Goal: Task Accomplishment & Management: Manage account settings

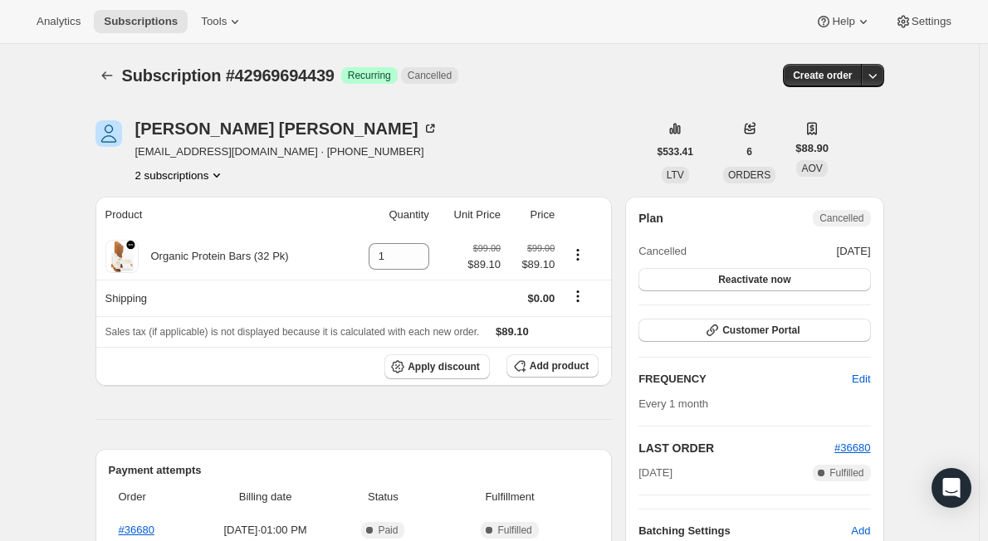
click at [219, 169] on icon "Product actions" at bounding box center [216, 175] width 17 height 17
click at [209, 235] on span "43818746087" at bounding box center [184, 235] width 115 height 17
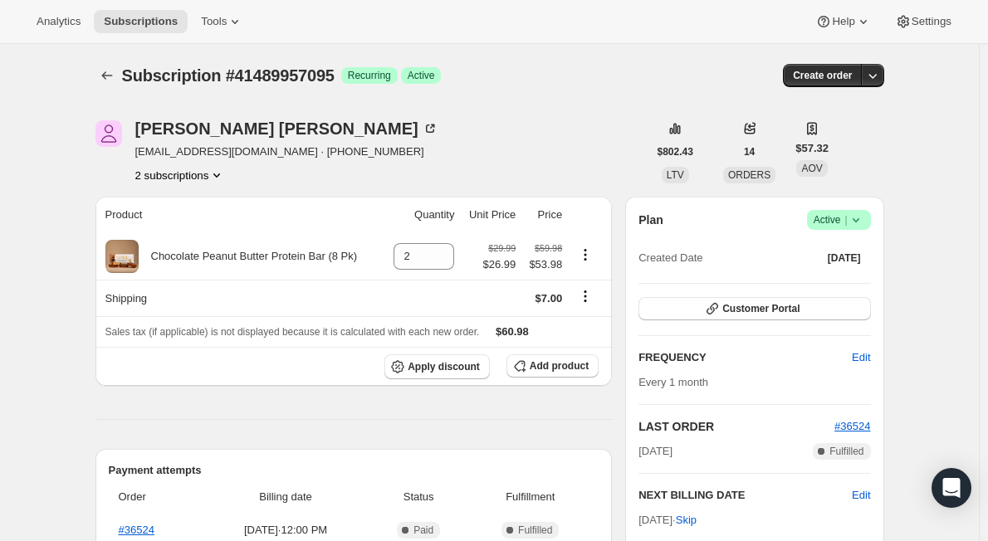
click at [210, 171] on button "2 subscriptions" at bounding box center [180, 175] width 90 height 17
click at [211, 203] on span "40930148583" at bounding box center [184, 206] width 115 height 17
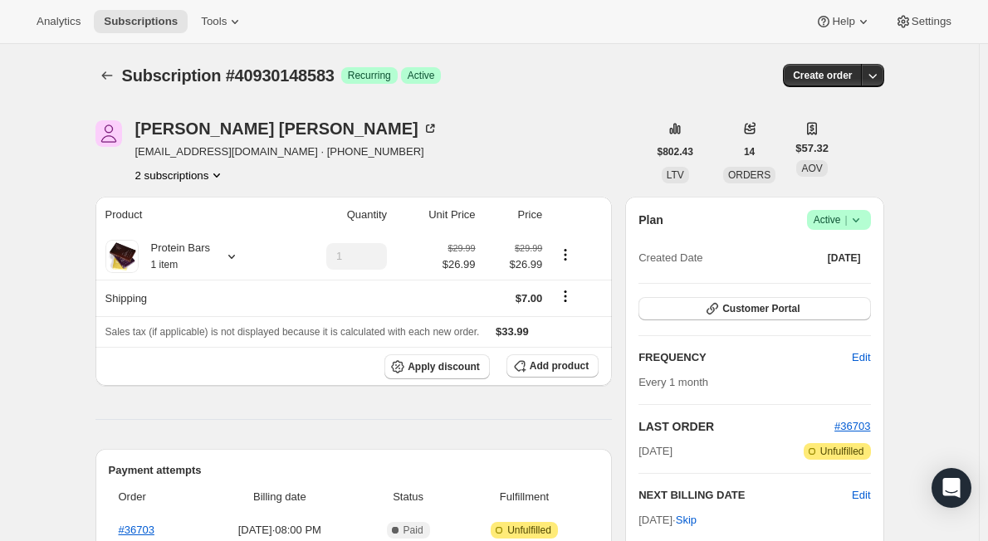
click at [864, 221] on icon at bounding box center [856, 220] width 17 height 17
click at [872, 279] on span "Cancel subscription" at bounding box center [844, 281] width 94 height 12
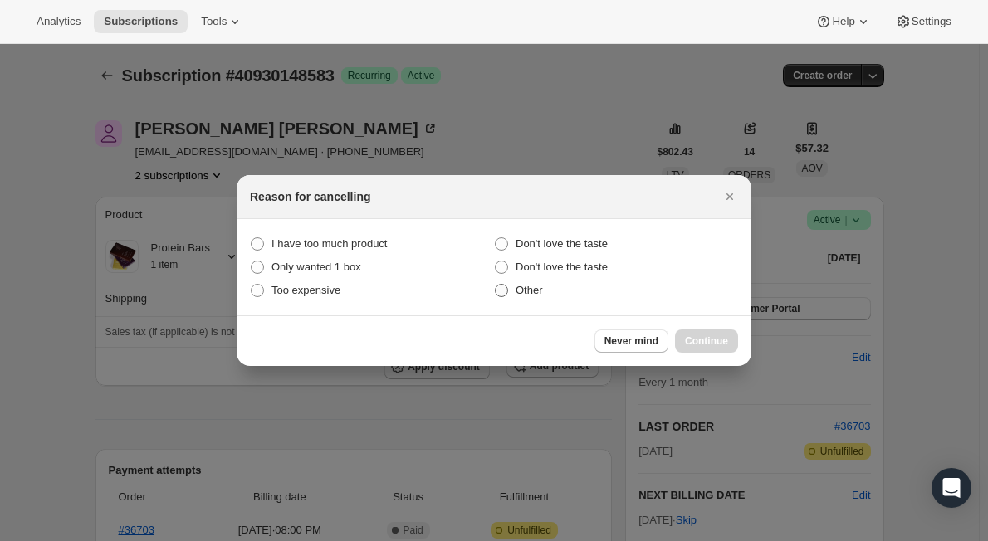
click at [505, 286] on span ":re0:" at bounding box center [501, 290] width 13 height 13
click at [496, 285] on input "Other" at bounding box center [495, 284] width 1 height 1
radio input "true"
click at [703, 351] on button "Continue" at bounding box center [706, 341] width 63 height 23
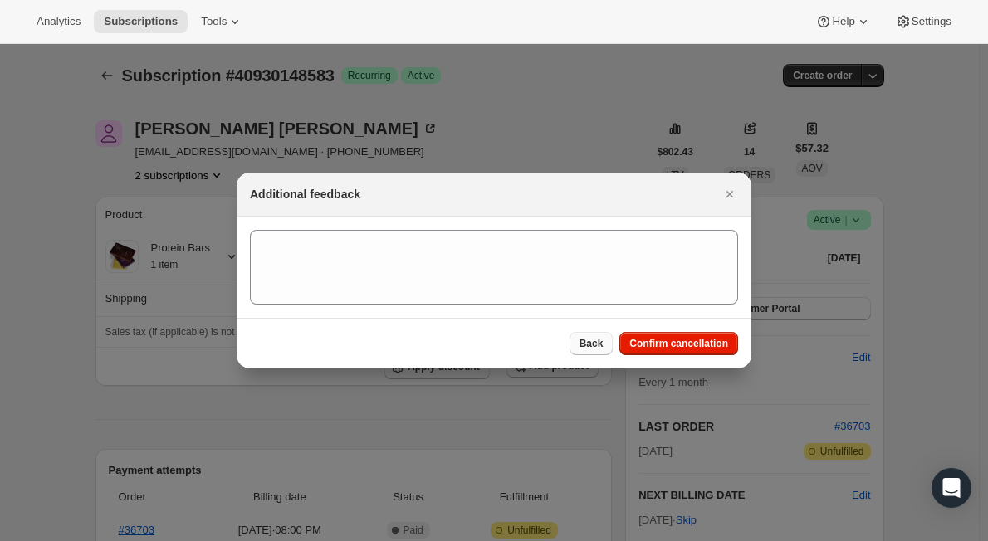
click at [599, 341] on span "Back" at bounding box center [591, 343] width 24 height 13
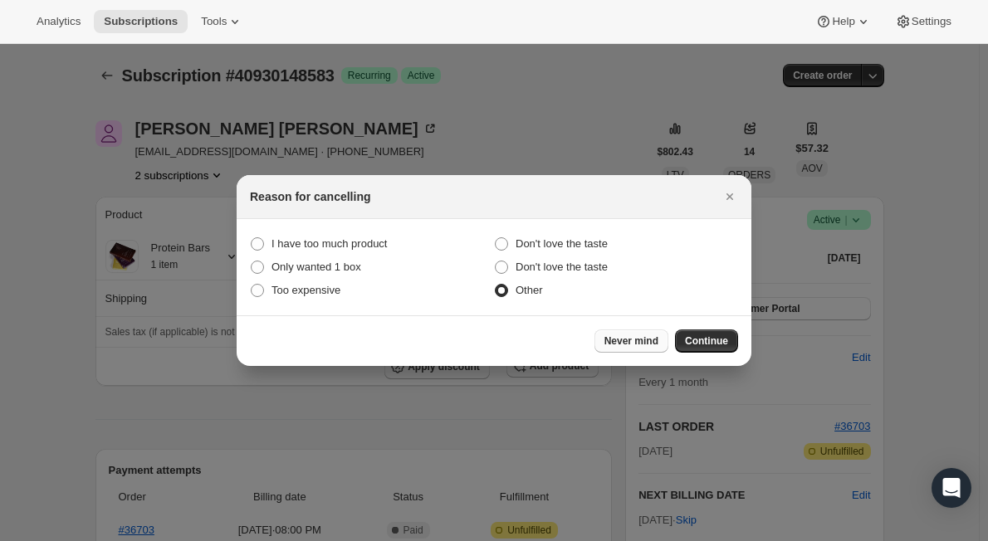
click at [634, 345] on span "Never mind" at bounding box center [631, 341] width 54 height 13
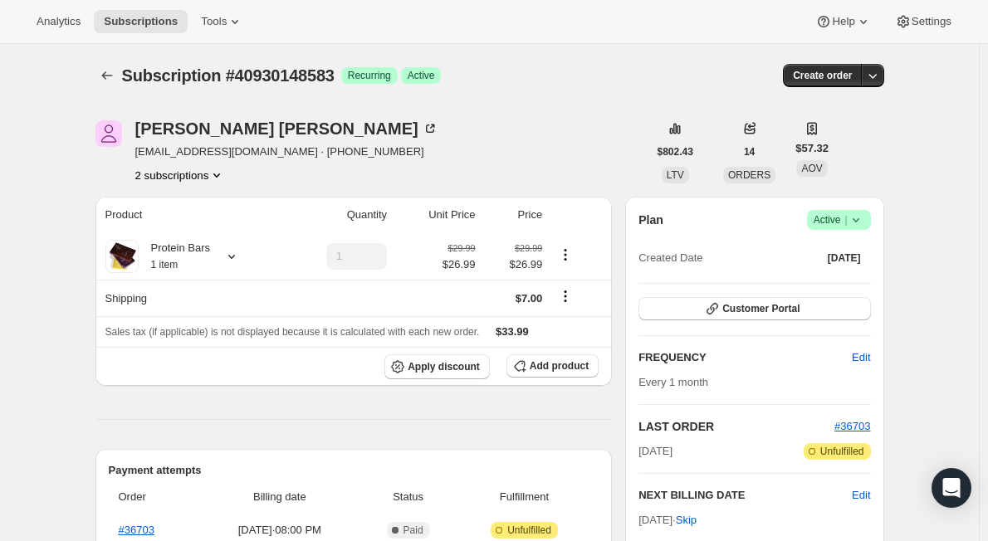
click at [242, 147] on span "[EMAIL_ADDRESS][DOMAIN_NAME] · [PHONE_NUMBER]" at bounding box center [286, 152] width 303 height 17
copy span "[EMAIL_ADDRESS][DOMAIN_NAME]"
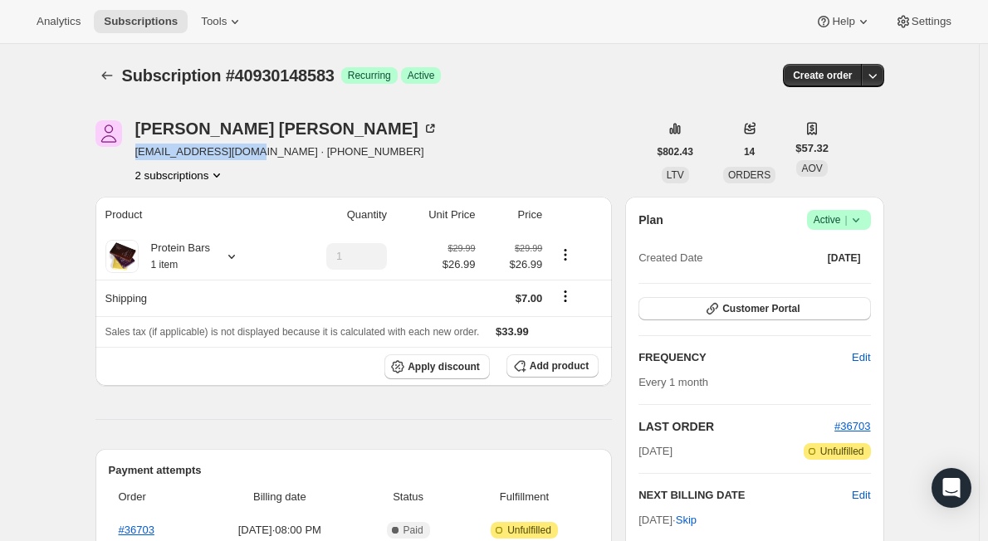
drag, startPoint x: 254, startPoint y: 151, endPoint x: 138, endPoint y: 158, distance: 116.4
click at [138, 158] on div "[PERSON_NAME] [EMAIL_ADDRESS][DOMAIN_NAME] · [PHONE_NUMBER] 2 subscriptions" at bounding box center [371, 151] width 552 height 63
click at [860, 223] on icon at bounding box center [856, 220] width 17 height 17
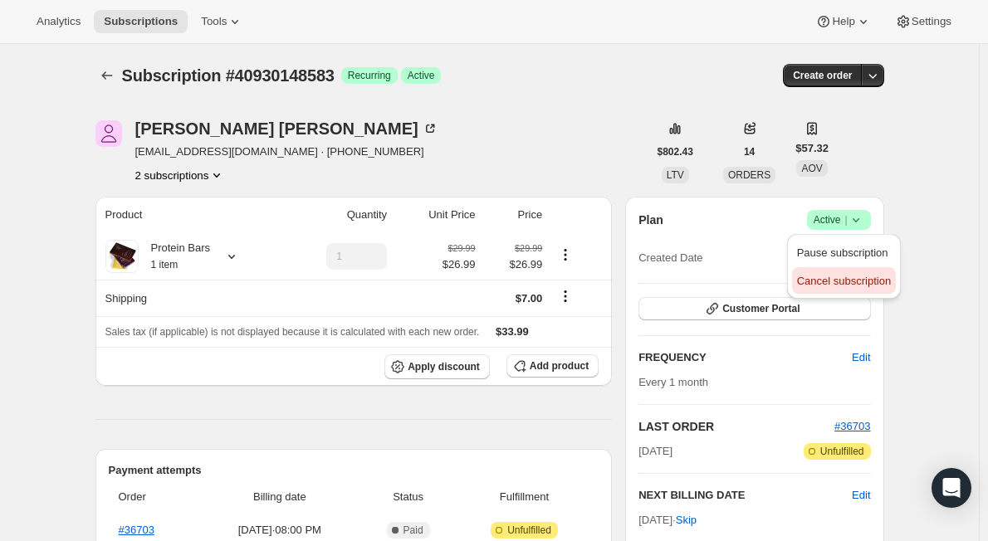
click at [821, 282] on span "Cancel subscription" at bounding box center [844, 281] width 94 height 12
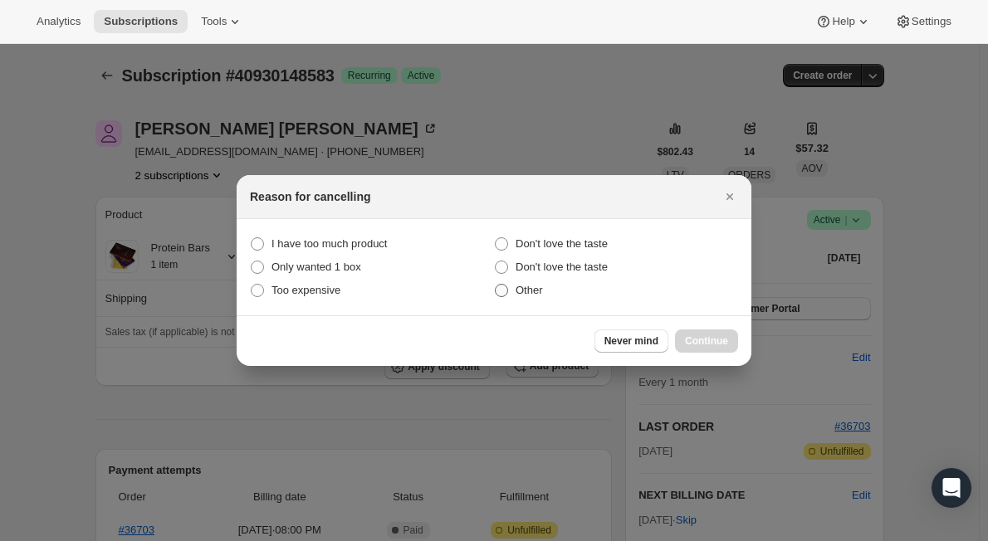
click at [501, 284] on span ":re0:" at bounding box center [501, 290] width 13 height 13
click at [496, 284] on input "Other" at bounding box center [495, 284] width 1 height 1
radio input "true"
drag, startPoint x: 734, startPoint y: 340, endPoint x: 557, endPoint y: 352, distance: 177.2
click at [732, 340] on button "Continue" at bounding box center [706, 341] width 63 height 23
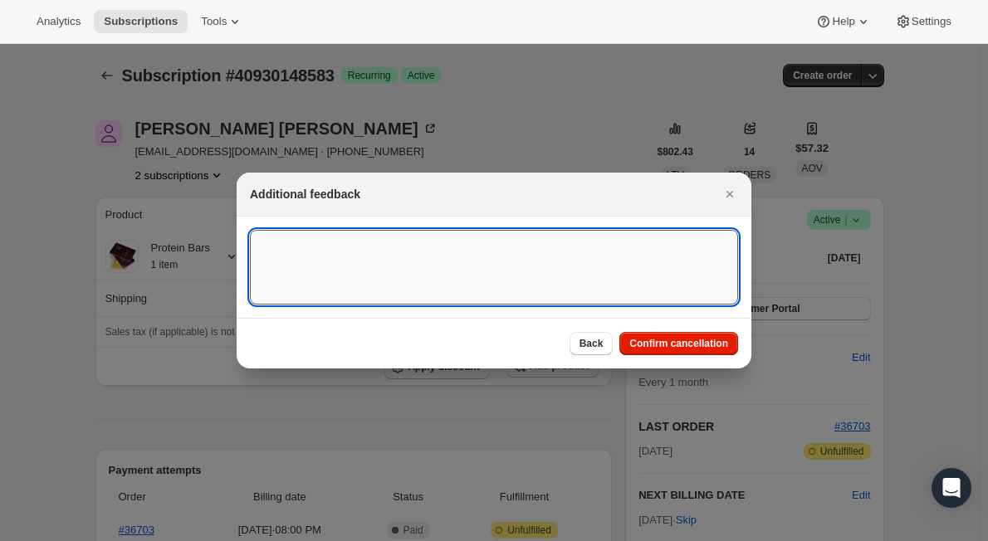
click at [481, 266] on textarea ":re0:" at bounding box center [494, 267] width 488 height 75
type textarea "product unavailable"
click at [675, 350] on span "Confirm cancellation" at bounding box center [678, 343] width 99 height 13
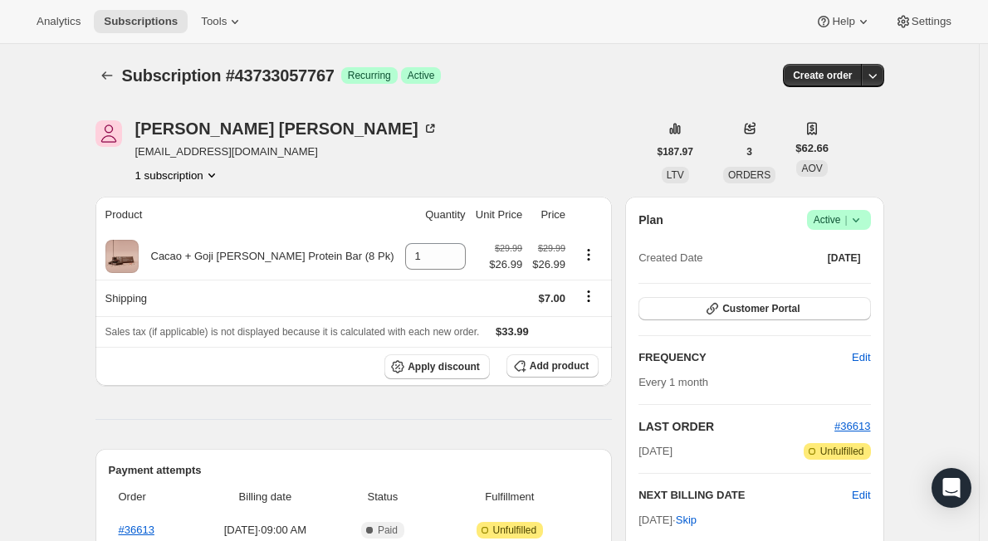
click at [871, 213] on span "Success Active |" at bounding box center [839, 220] width 64 height 20
click at [846, 252] on span "Pause subscription" at bounding box center [842, 253] width 91 height 12
